Goal: Task Accomplishment & Management: Manage account settings

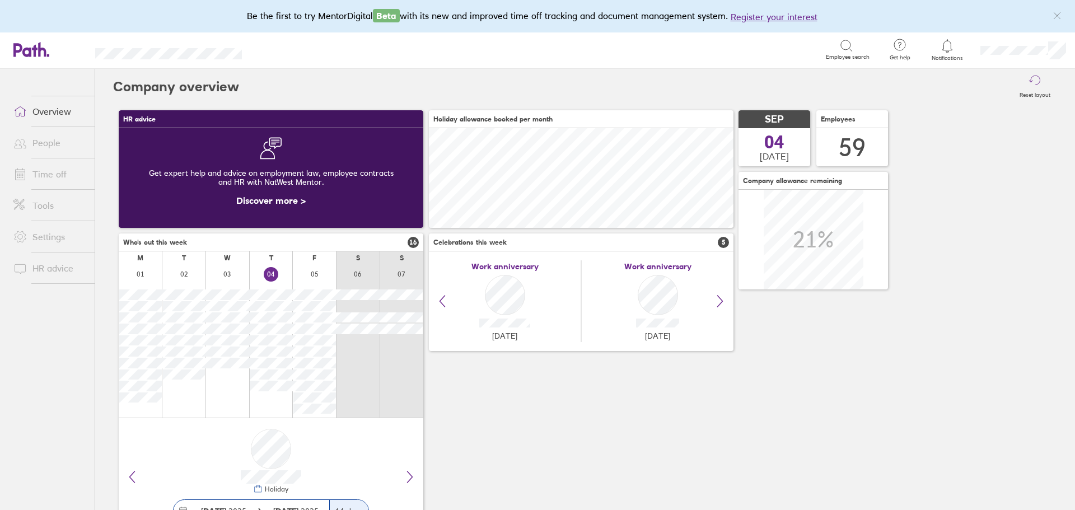
click at [44, 177] on link "Time off" at bounding box center [49, 174] width 90 height 22
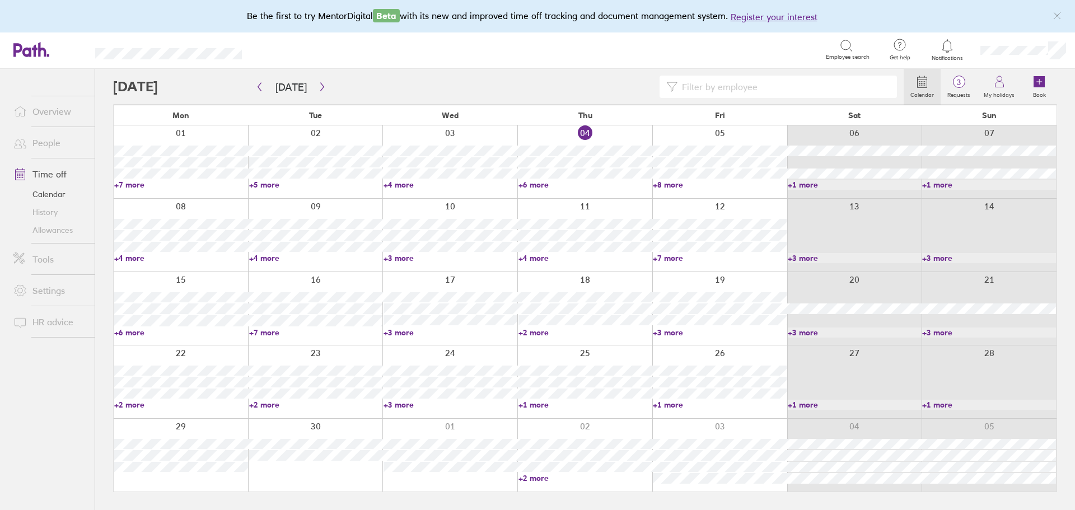
click at [139, 256] on link "+4 more" at bounding box center [181, 258] width 134 height 10
click at [350, 264] on div at bounding box center [315, 235] width 135 height 73
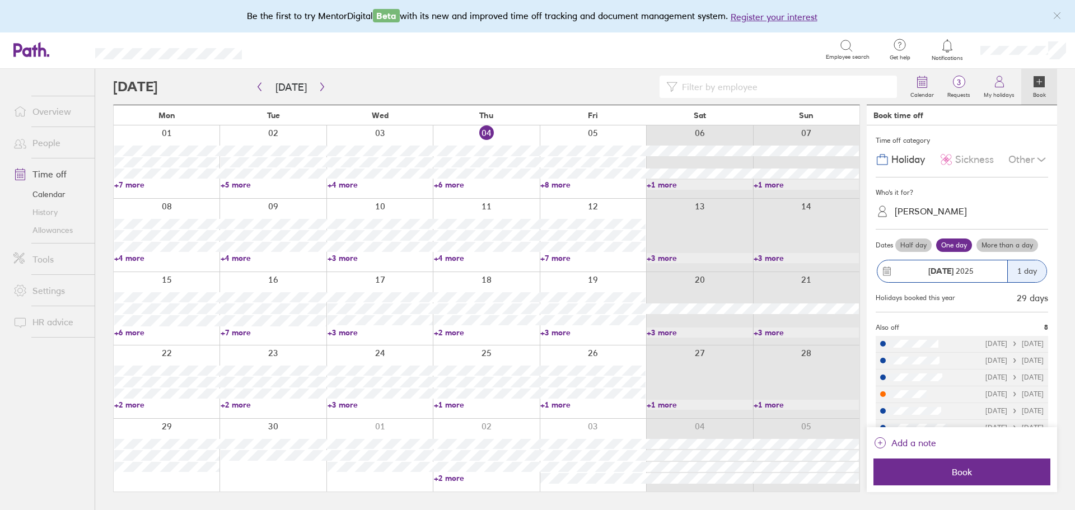
scroll to position [50, 0]
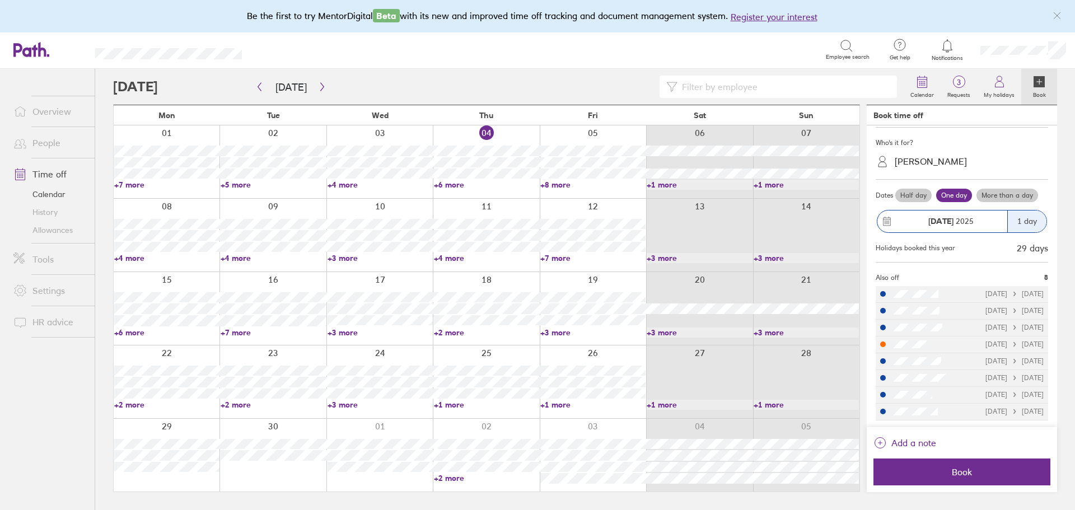
click at [555, 184] on link "+8 more" at bounding box center [592, 185] width 105 height 10
